Goal: Task Accomplishment & Management: Complete application form

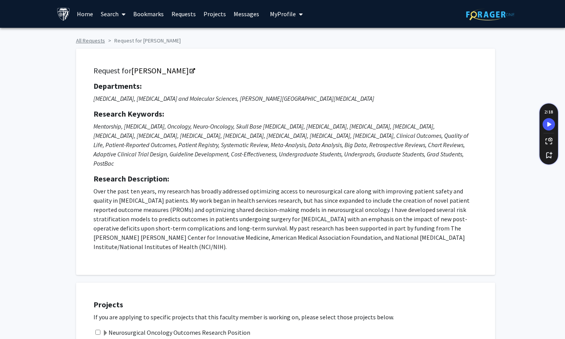
click at [98, 40] on link "All Requests" at bounding box center [90, 40] width 29 height 7
click at [127, 42] on div "Request for [PERSON_NAME] Departments: [MEDICAL_DATA], [MEDICAL_DATA] and Molec…" at bounding box center [282, 158] width 425 height 234
click at [483, 20] on link at bounding box center [490, 13] width 48 height 27
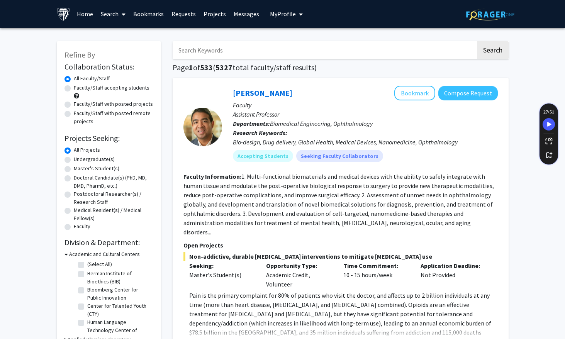
click at [242, 49] on input "Search Keywords" at bounding box center [324, 50] width 303 height 18
type input "raj"
click at [477, 41] on button "Search" at bounding box center [493, 50] width 32 height 18
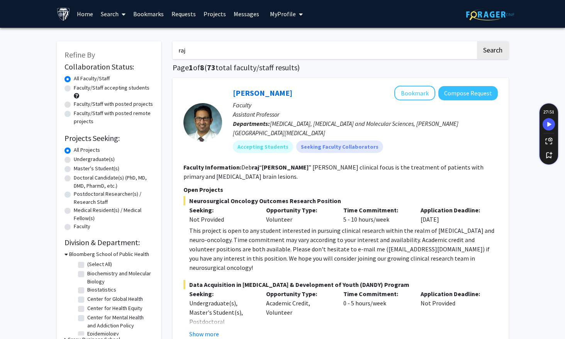
scroll to position [23, 0]
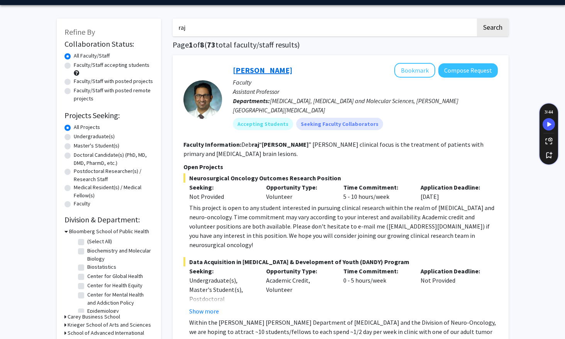
click at [256, 71] on link "[PERSON_NAME]" at bounding box center [262, 70] width 59 height 10
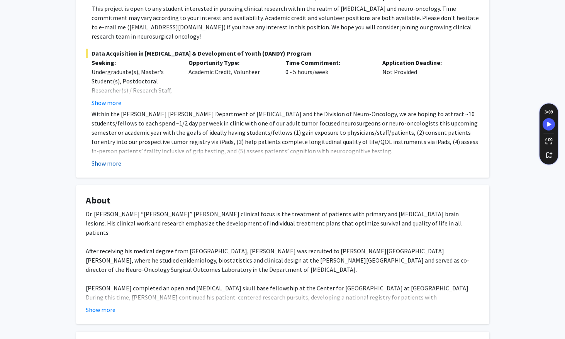
scroll to position [225, 0]
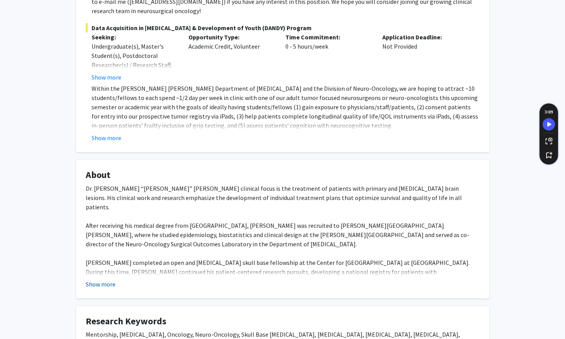
click at [103, 279] on button "Show more" at bounding box center [101, 283] width 30 height 9
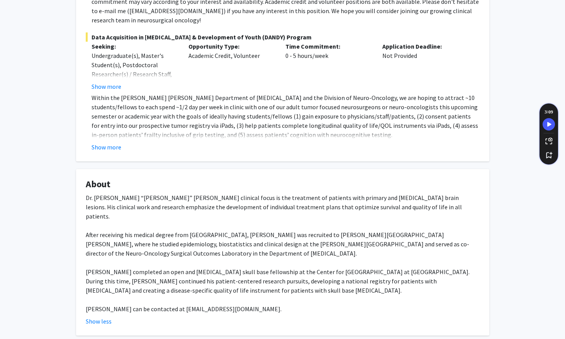
scroll to position [186, 0]
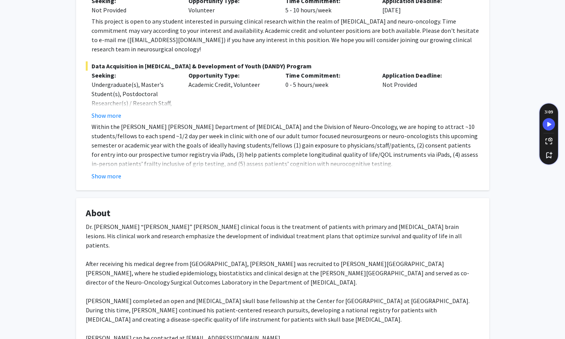
click at [104, 172] on fg-card "Open Projects Neurosurgical Oncology Outcomes Research Position Seeking: Not Pr…" at bounding box center [282, 76] width 413 height 227
click at [107, 171] on button "Show more" at bounding box center [106, 175] width 30 height 9
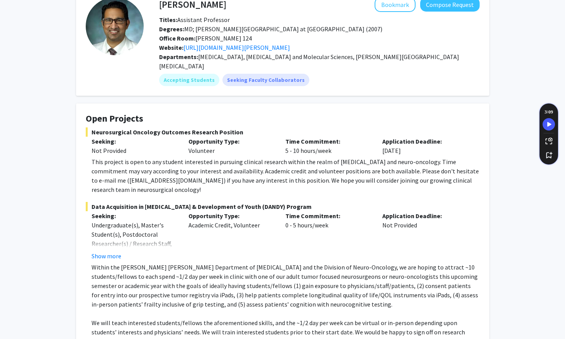
scroll to position [22, 0]
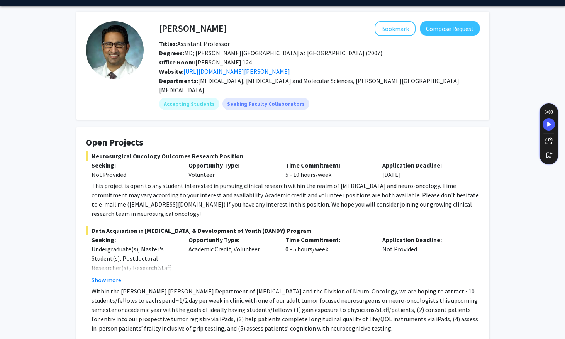
click at [365, 181] on div "This project is open to any student interested in pursuing clinical research wi…" at bounding box center [285, 199] width 388 height 37
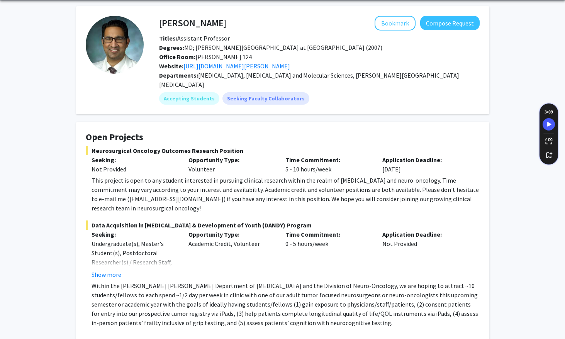
scroll to position [0, 0]
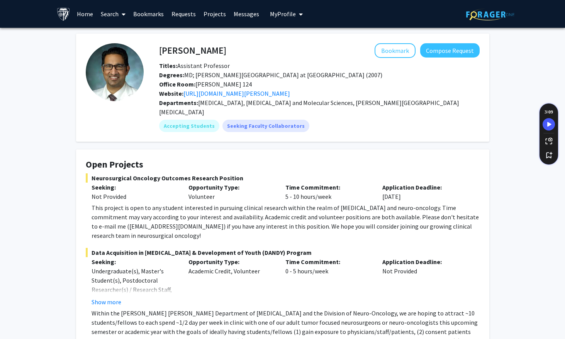
click at [296, 13] on span "My profile dropdown to access profile and logout" at bounding box center [299, 14] width 7 height 27
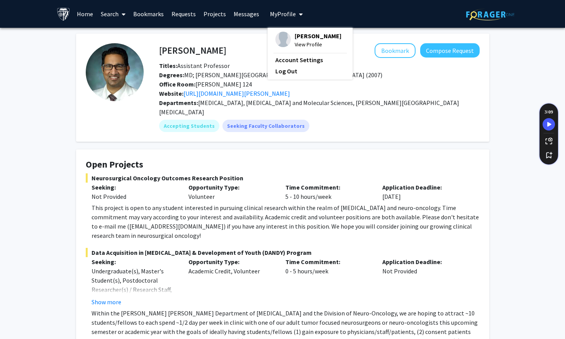
click at [296, 13] on span "My profile dropdown to access profile and logout" at bounding box center [299, 14] width 7 height 27
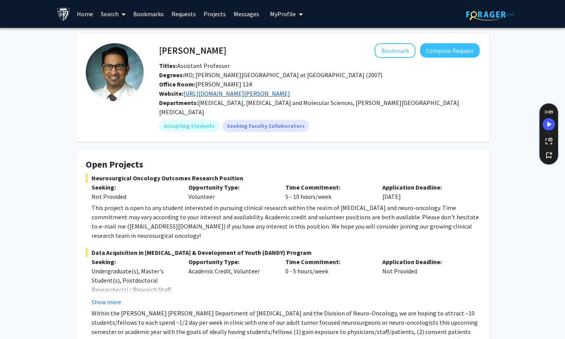
click at [290, 96] on link "[URL][DOMAIN_NAME][PERSON_NAME]" at bounding box center [236, 94] width 107 height 8
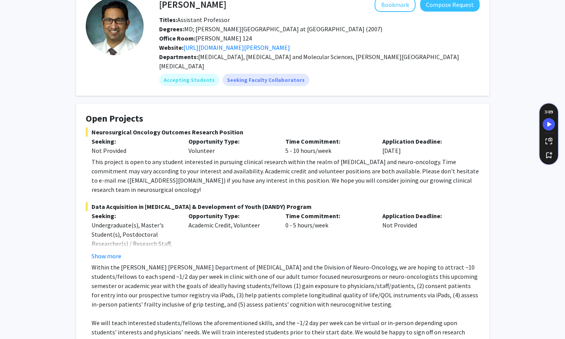
scroll to position [64, 0]
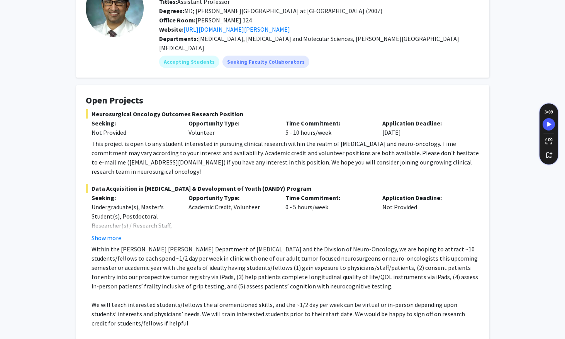
click at [83, 90] on fg-card "Open Projects Neurosurgical Oncology Outcomes Research Position Seeking: Not Pr…" at bounding box center [282, 235] width 413 height 301
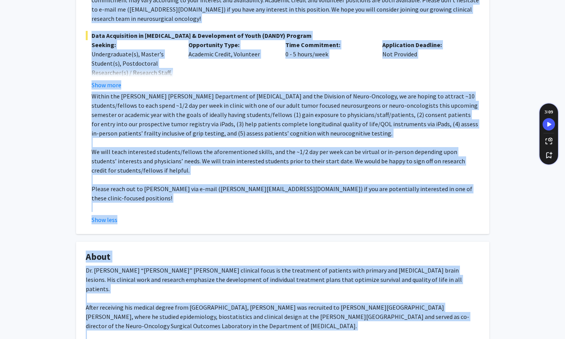
scroll to position [538, 0]
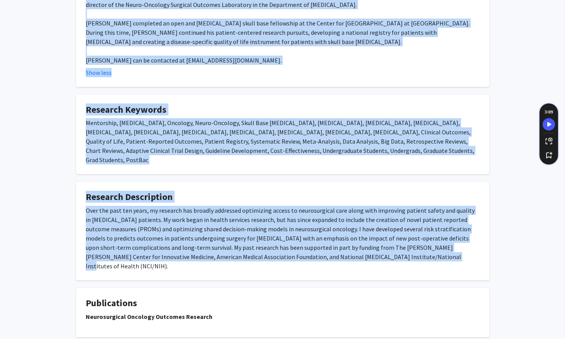
drag, startPoint x: 83, startPoint y: 90, endPoint x: 416, endPoint y: 227, distance: 360.0
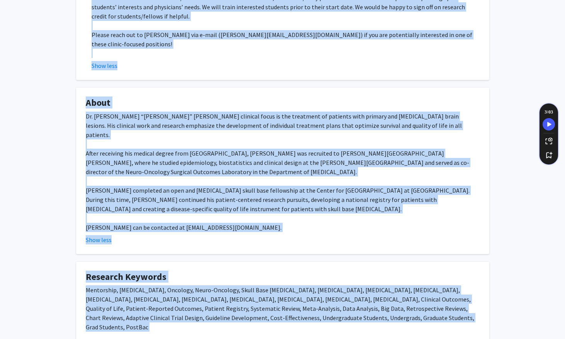
scroll to position [294, 0]
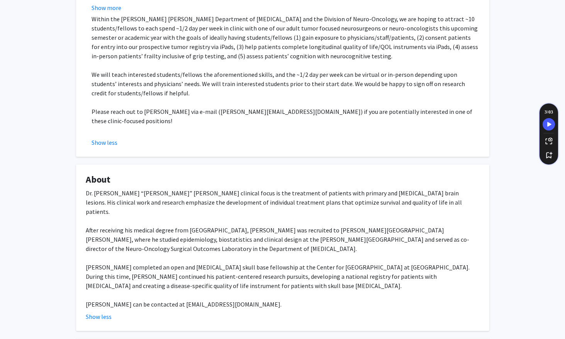
click at [110, 130] on fg-card "Open Projects Neurosurgical Oncology Outcomes Research Position Seeking: Not Pr…" at bounding box center [282, 5] width 413 height 301
click at [110, 138] on button "Show less" at bounding box center [104, 142] width 26 height 9
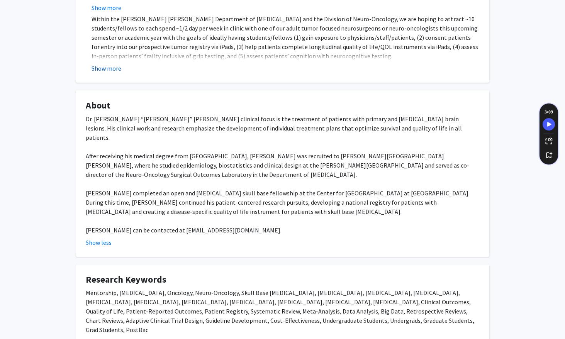
click at [107, 64] on button "Show more" at bounding box center [106, 68] width 30 height 9
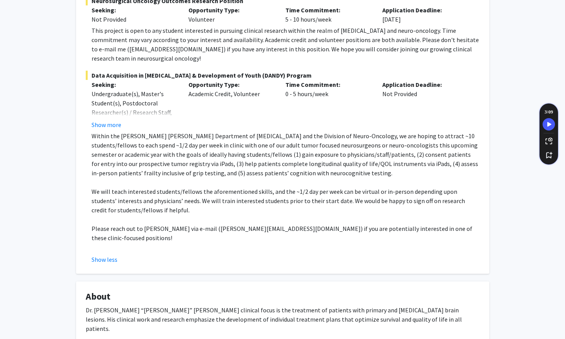
scroll to position [101, 0]
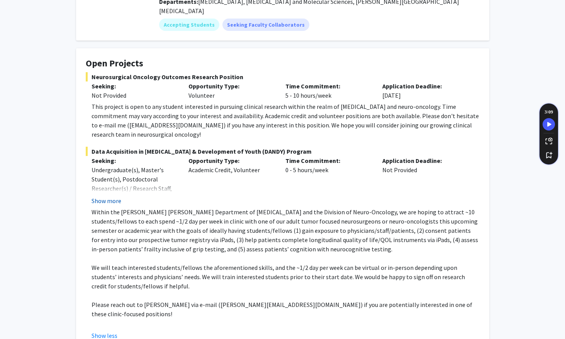
click at [112, 196] on button "Show more" at bounding box center [106, 200] width 30 height 9
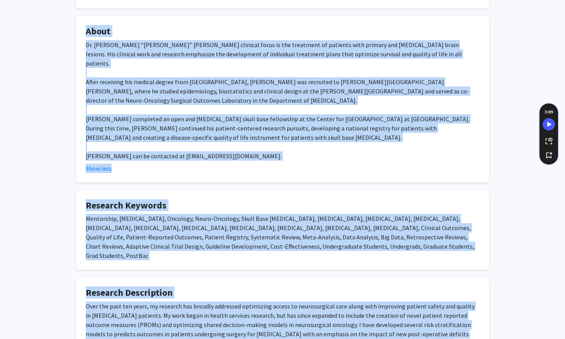
scroll to position [557, 0]
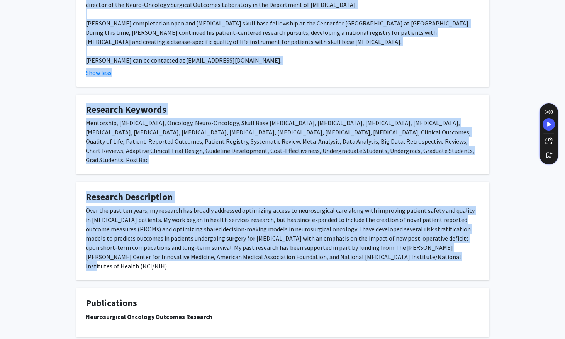
drag, startPoint x: 84, startPoint y: 51, endPoint x: 443, endPoint y: 227, distance: 399.7
copy div "Lore Ipsumdol Sitametconsec Adipisci Elitsedd Eiusmodt Incididu Utlabor: Etd Ma…"
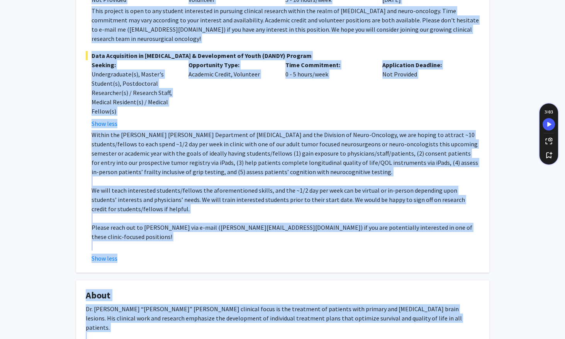
scroll to position [197, 0]
click at [464, 63] on div "Application Deadline: Not Provided" at bounding box center [424, 94] width 97 height 68
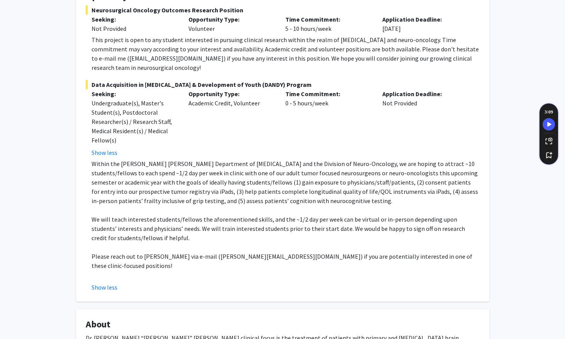
scroll to position [0, 0]
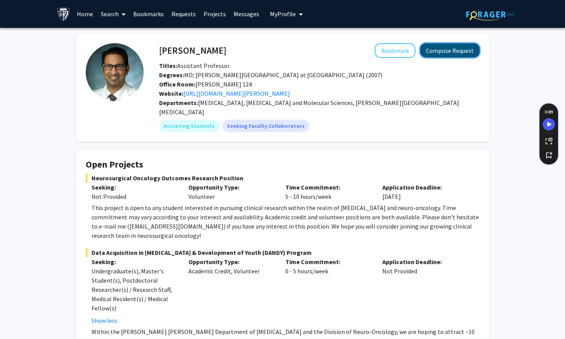
click at [445, 52] on button "Compose Request" at bounding box center [449, 50] width 59 height 14
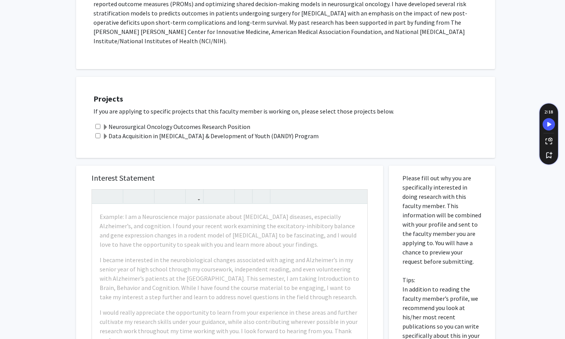
scroll to position [200, 0]
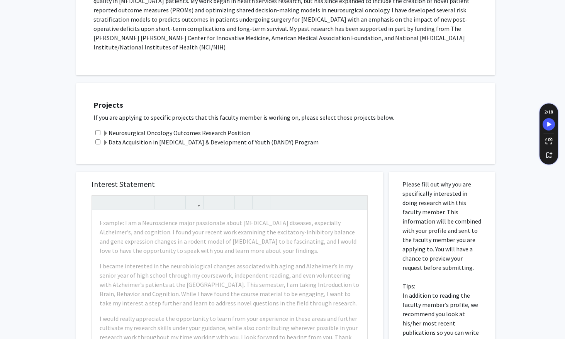
click at [280, 137] on label "Data Acquisition in [MEDICAL_DATA] & Development of Youth (DANDY) Program" at bounding box center [210, 141] width 216 height 9
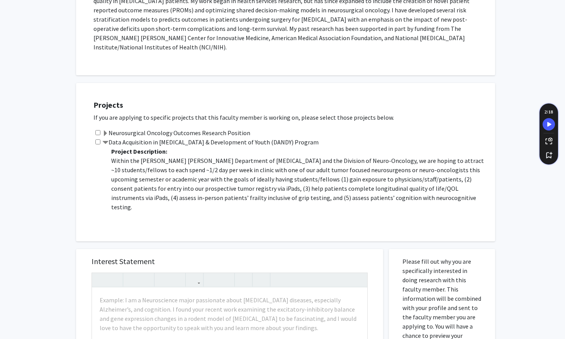
click at [222, 128] on label "Neurosurgical Oncology Outcomes Research Position" at bounding box center [176, 132] width 148 height 9
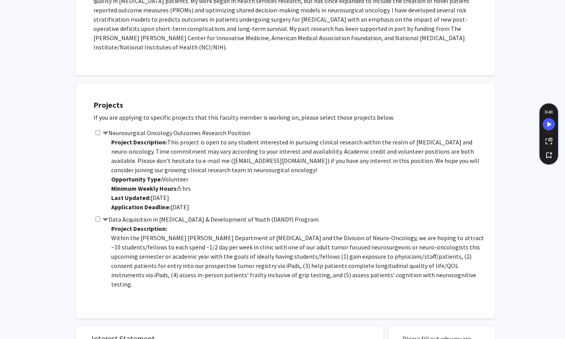
click at [96, 217] on input "checkbox" at bounding box center [97, 219] width 5 height 5
checkbox input "true"
click at [98, 130] on input "checkbox" at bounding box center [97, 132] width 5 height 5
checkbox input "true"
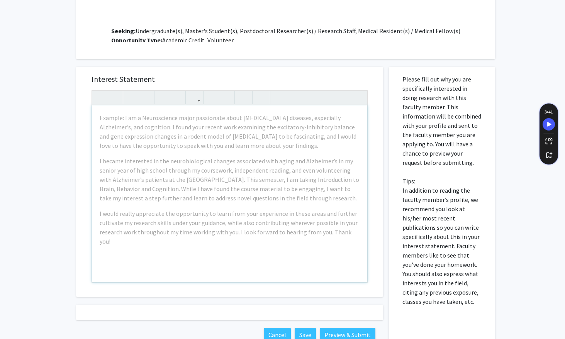
scroll to position [491, 0]
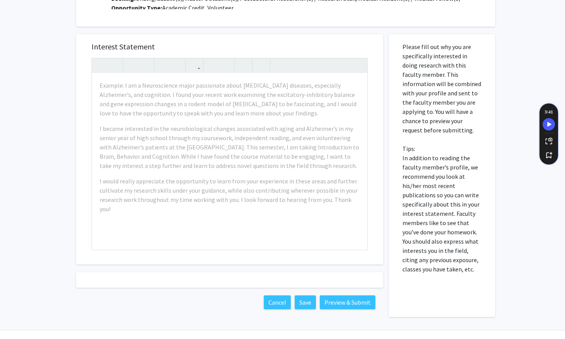
click at [258, 272] on div at bounding box center [229, 279] width 307 height 15
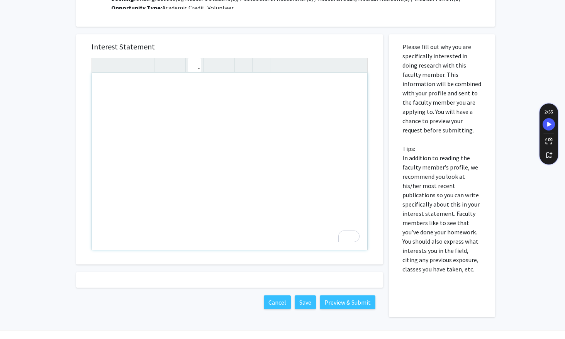
click at [191, 59] on use "button" at bounding box center [191, 59] width 0 height 0
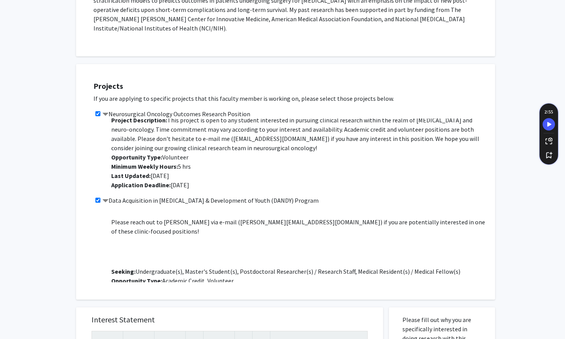
scroll to position [120, 0]
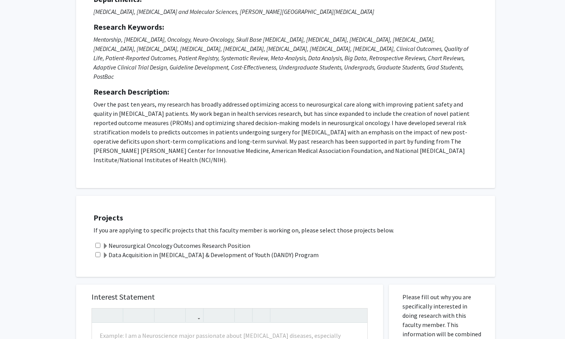
scroll to position [408, 0]
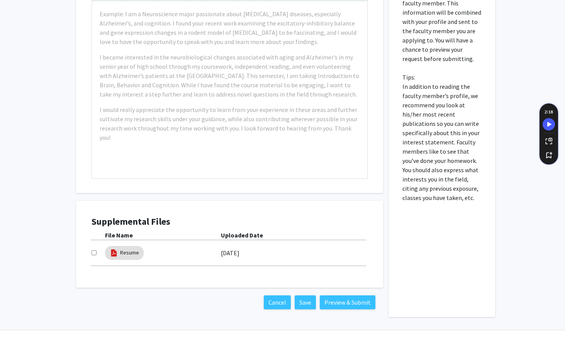
click at [93, 250] on input "checkbox" at bounding box center [93, 252] width 5 height 5
click at [94, 250] on input "checkbox" at bounding box center [93, 252] width 5 height 5
checkbox input "false"
click at [119, 246] on mat-chip "Resume" at bounding box center [124, 253] width 39 height 14
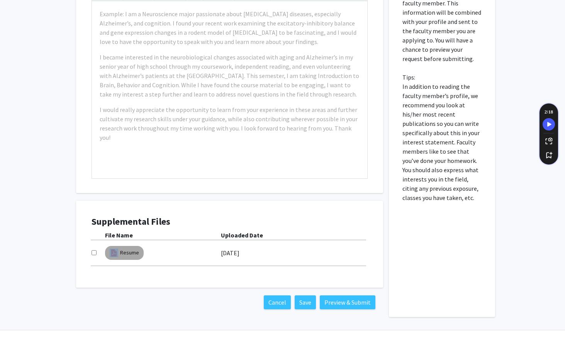
click at [119, 246] on mat-chip "Resume" at bounding box center [124, 253] width 39 height 14
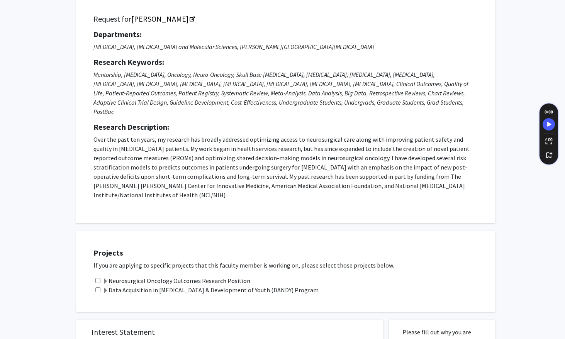
scroll to position [0, 0]
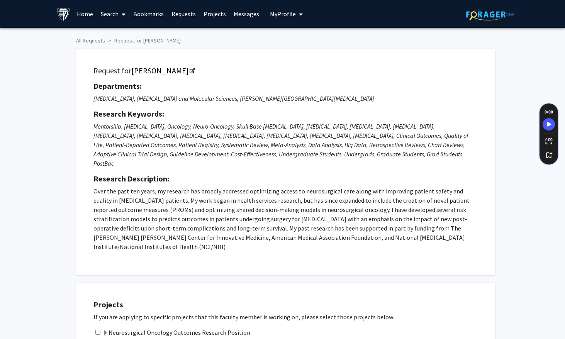
click at [279, 17] on span "My Profile" at bounding box center [283, 14] width 26 height 8
click at [59, 14] on img at bounding box center [64, 14] width 14 height 14
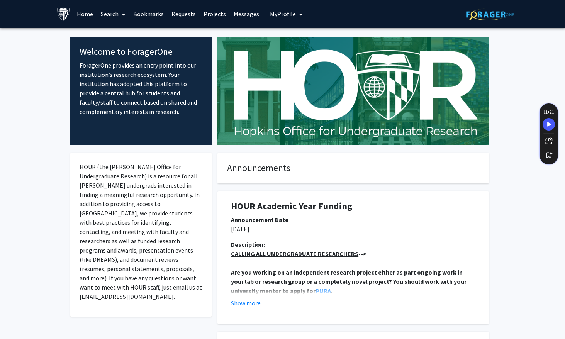
click at [313, 96] on img at bounding box center [352, 91] width 271 height 108
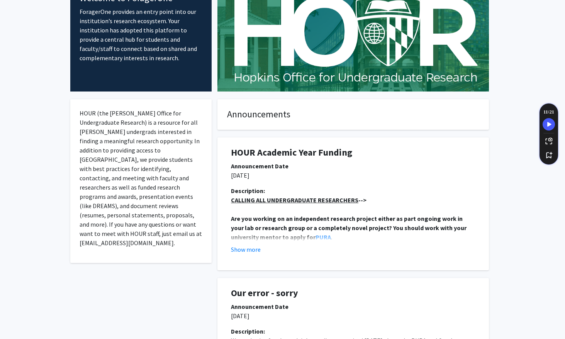
scroll to position [59, 0]
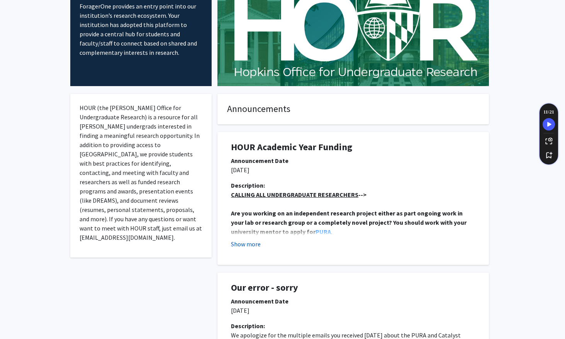
click at [257, 246] on button "Show more" at bounding box center [246, 243] width 30 height 9
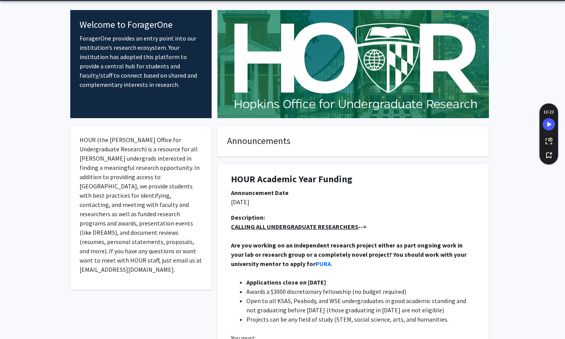
scroll to position [0, 0]
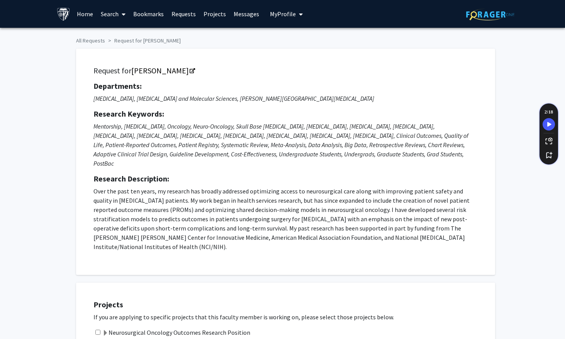
click at [290, 13] on span "My Profile" at bounding box center [283, 14] width 26 height 8
click at [299, 40] on span "[PERSON_NAME]" at bounding box center [318, 36] width 47 height 8
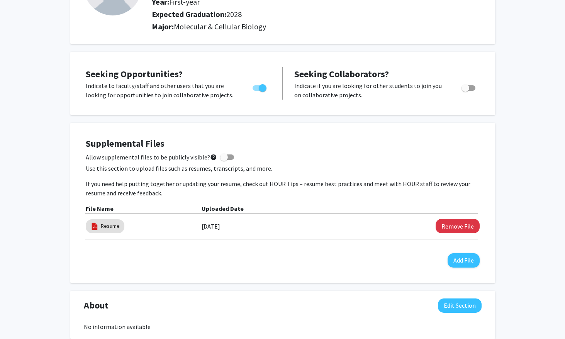
scroll to position [123, 0]
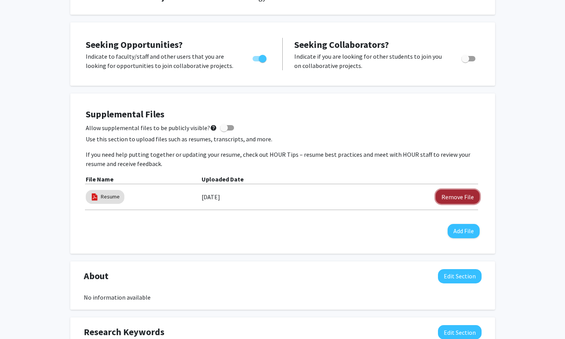
click at [447, 193] on button "Remove File" at bounding box center [457, 197] width 44 height 14
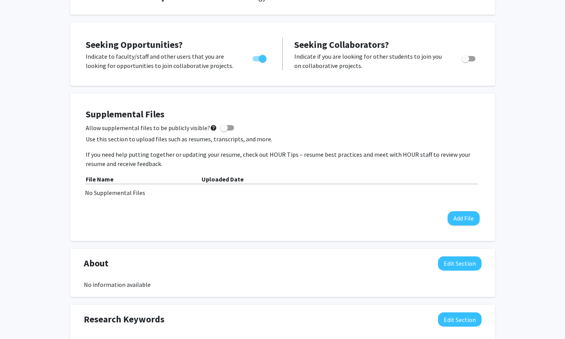
click at [222, 126] on span at bounding box center [224, 128] width 8 height 8
click at [224, 130] on input "Allow supplemental files to be publicly visible? help" at bounding box center [224, 130] width 0 height 0
click at [226, 127] on span at bounding box center [230, 128] width 8 height 8
click at [224, 130] on input "Allow supplemental files to be publicly visible? help" at bounding box center [224, 130] width 0 height 0
checkbox input "false"
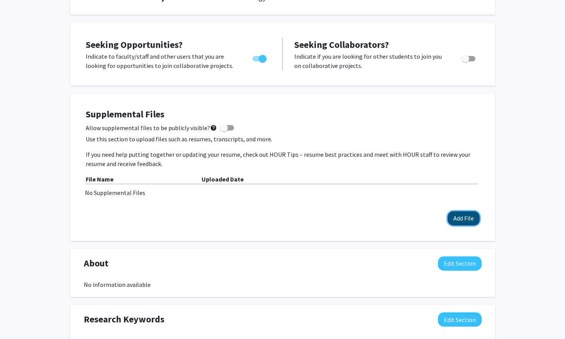
click at [466, 220] on button "Add File" at bounding box center [463, 218] width 32 height 14
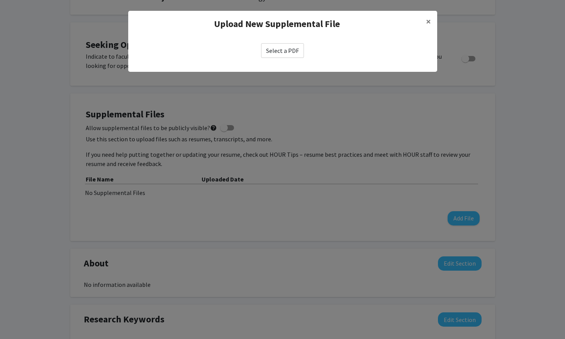
click at [271, 39] on div "Select a PDF" at bounding box center [282, 50] width 309 height 27
click at [271, 57] on label "Select a PDF" at bounding box center [282, 50] width 43 height 15
click at [0, 0] on input "Select a PDF" at bounding box center [0, 0] width 0 height 0
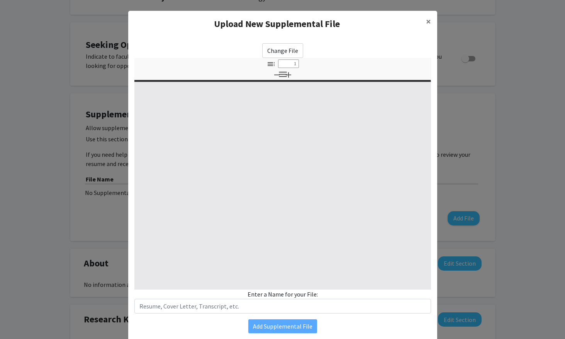
select select "custom"
type input "0"
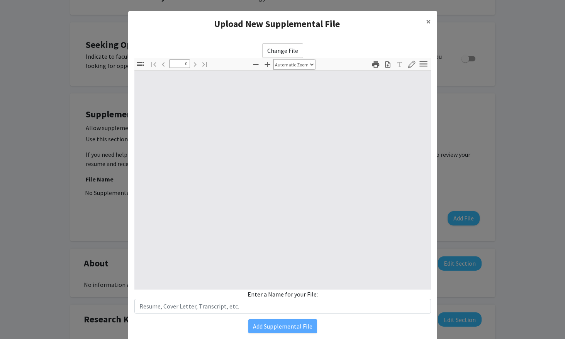
select select "custom"
type input "1"
select select "auto"
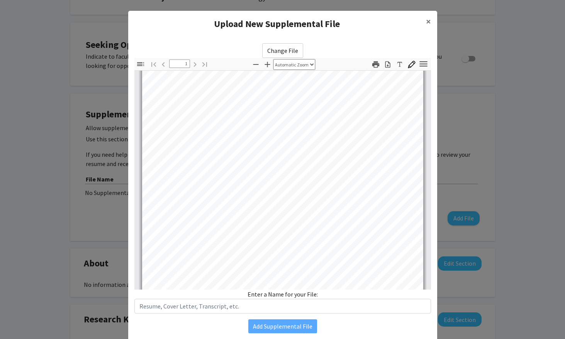
scroll to position [44, 0]
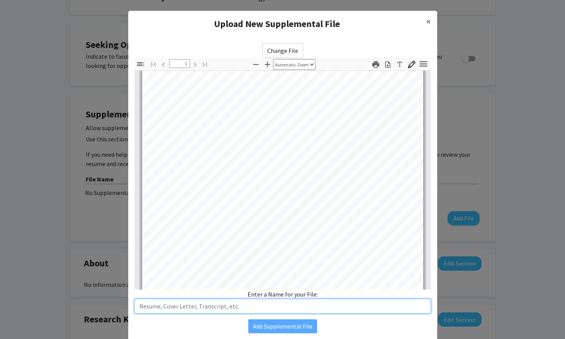
click at [283, 305] on input "text" at bounding box center [282, 306] width 296 height 15
type input "Resume"
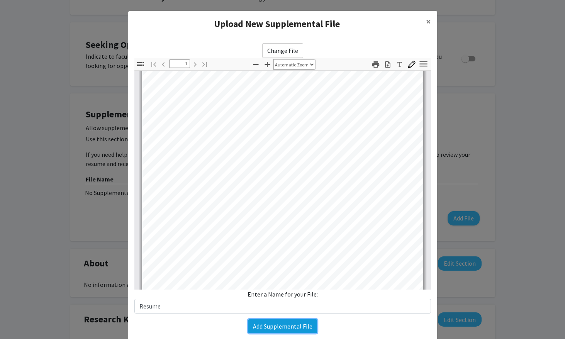
click at [292, 325] on button "Add Supplemental File" at bounding box center [282, 326] width 69 height 14
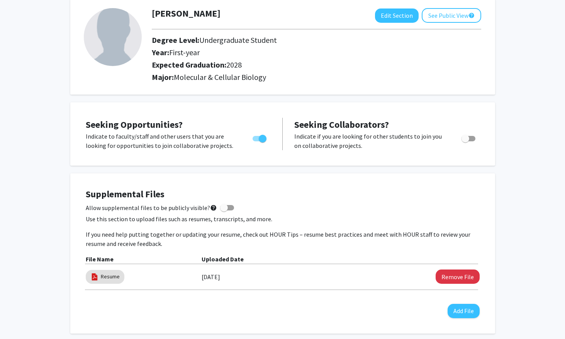
scroll to position [0, 0]
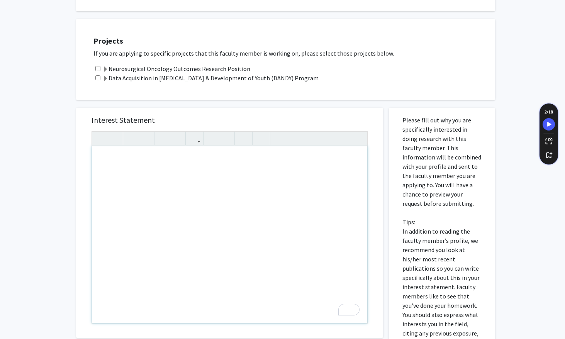
scroll to position [260, 0]
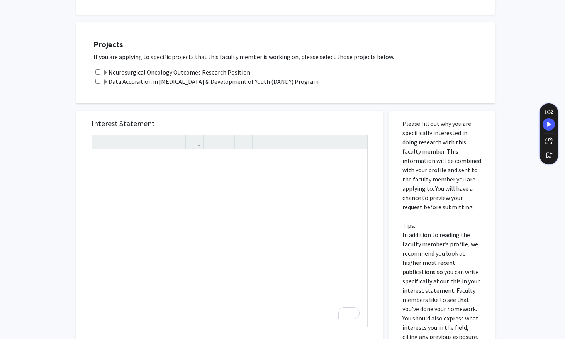
click at [98, 69] on input "checkbox" at bounding box center [97, 71] width 5 height 5
checkbox input "true"
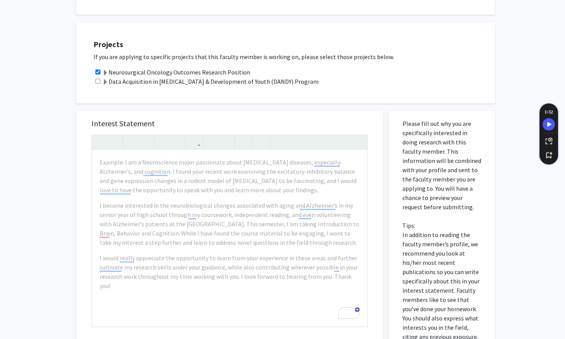
click at [98, 79] on input "checkbox" at bounding box center [97, 81] width 5 height 5
checkbox input "true"
